Goal: Task Accomplishment & Management: Use online tool/utility

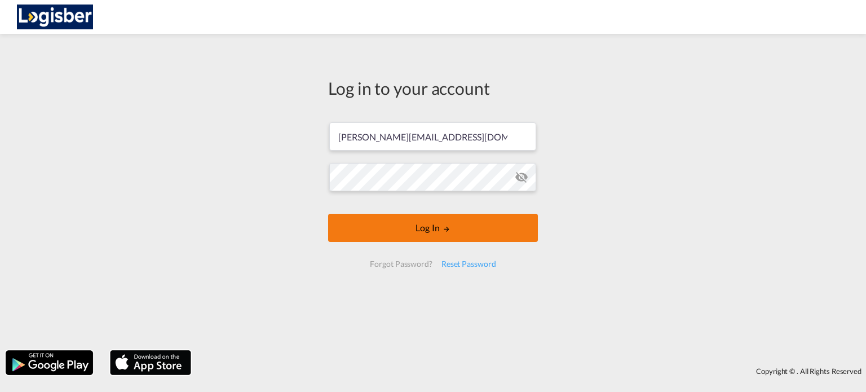
click at [430, 228] on button "Log In" at bounding box center [433, 228] width 210 height 28
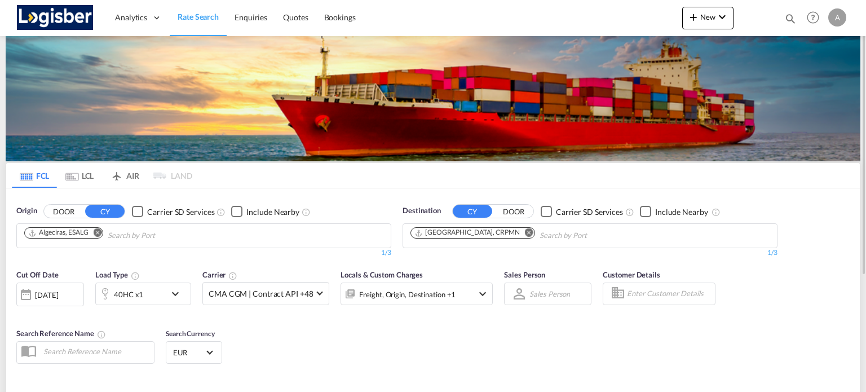
click at [95, 231] on md-icon "Remove" at bounding box center [98, 232] width 8 height 8
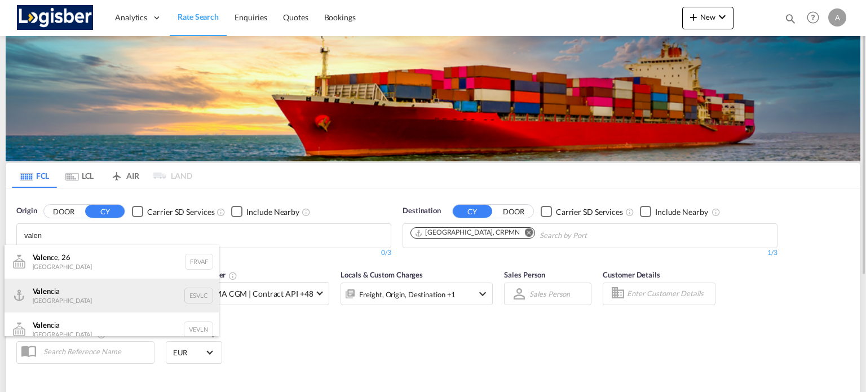
type input "valen"
click at [65, 295] on div "Valen cia Spain ESVLC" at bounding box center [112, 296] width 214 height 34
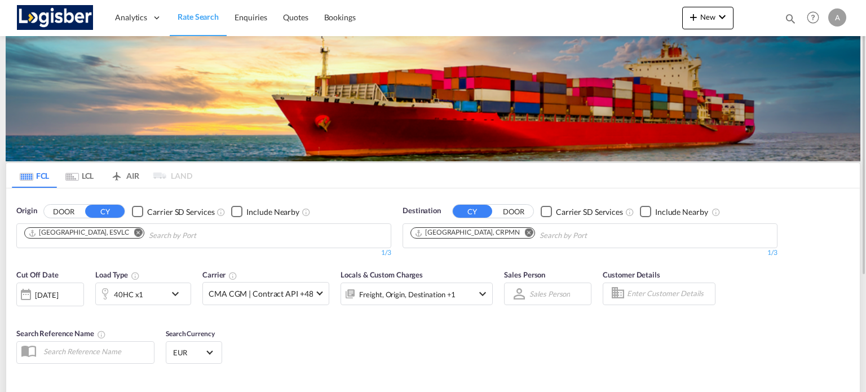
click at [525, 232] on md-icon "Remove" at bounding box center [529, 232] width 8 height 8
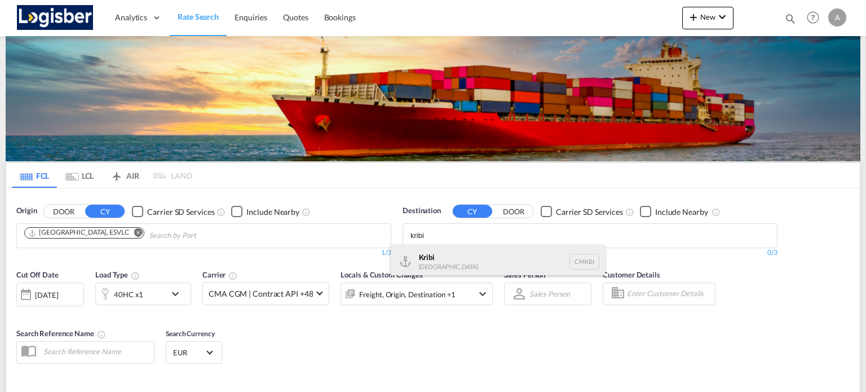
type input "kribi"
click at [497, 258] on div "Kribi [GEOGRAPHIC_DATA] CMKBI" at bounding box center [498, 262] width 214 height 34
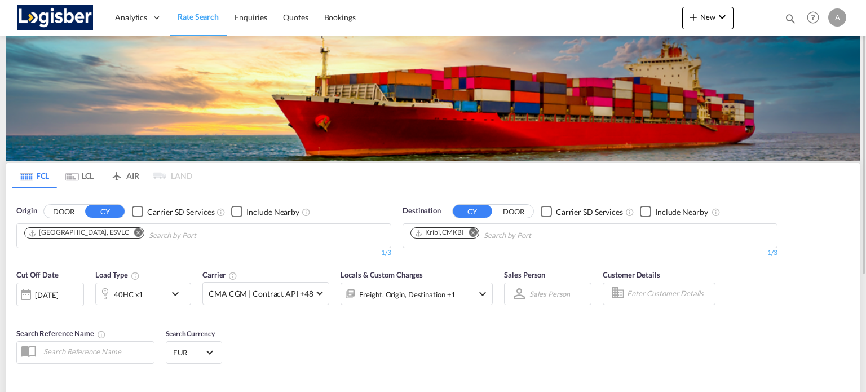
scroll to position [166, 0]
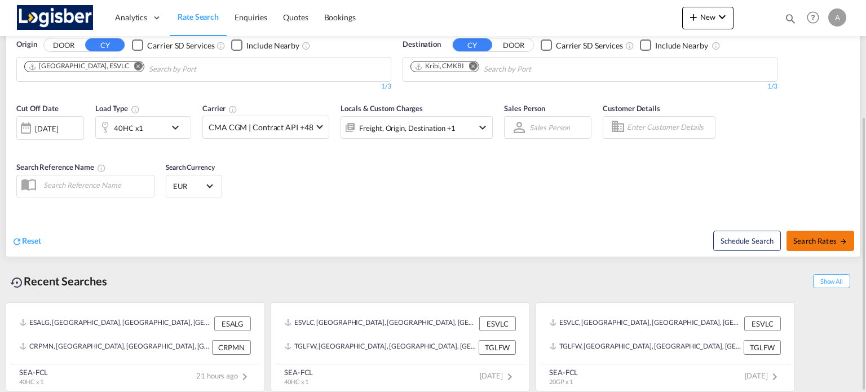
click at [821, 249] on button "Search Rates" at bounding box center [821, 241] width 68 height 20
type input "ESVLC to CMKBI / [DATE]"
